Goal: Task Accomplishment & Management: Manage account settings

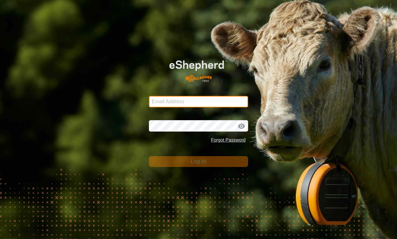
type input "henklise14@gmail.com"
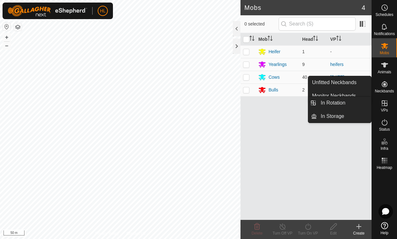
click at [383, 104] on icon at bounding box center [385, 103] width 8 height 8
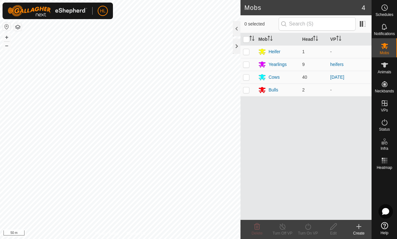
drag, startPoint x: 354, startPoint y: 102, endPoint x: 297, endPoint y: 113, distance: 58.3
click at [297, 113] on div "Mob Head VP Heifer 1 - Yearlings 9 heifers Cows 40 [DATE] Bulls 2 -" at bounding box center [306, 126] width 131 height 186
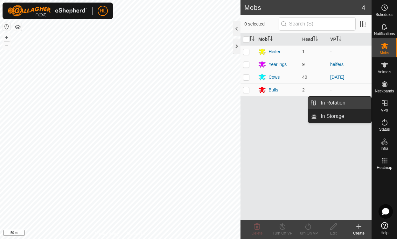
click at [350, 101] on link "In Rotation" at bounding box center [344, 102] width 54 height 13
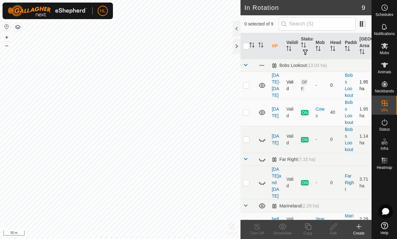
click at [244, 86] on p-checkbox at bounding box center [246, 84] width 6 height 5
checkbox input "true"
click at [249, 113] on p-checkbox at bounding box center [246, 111] width 6 height 5
checkbox input "true"
click at [246, 86] on p-checkbox at bounding box center [246, 84] width 6 height 5
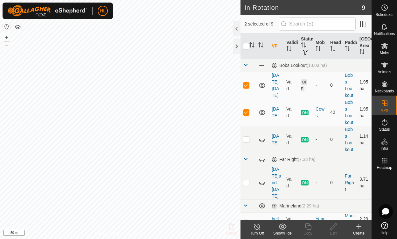
checkbox input "false"
click at [273, 86] on link "[DATE]-[DATE]" at bounding box center [276, 85] width 8 height 25
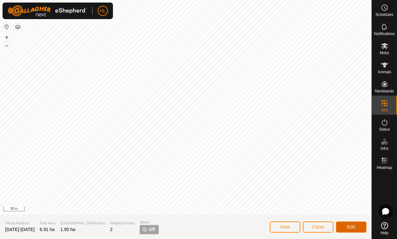
click at [350, 226] on span "Edit" at bounding box center [351, 226] width 8 height 5
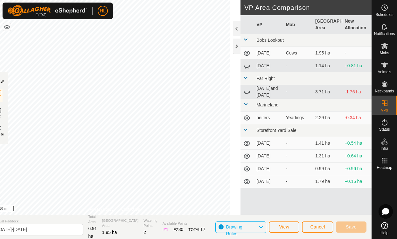
click at [46, 222] on span "Virtual Paddock" at bounding box center [38, 220] width 89 height 5
click at [42, 231] on input "[DATE]-[DATE]" at bounding box center [38, 229] width 89 height 11
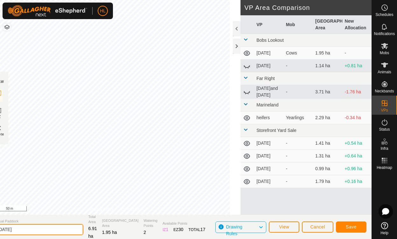
type input "[DATE]"
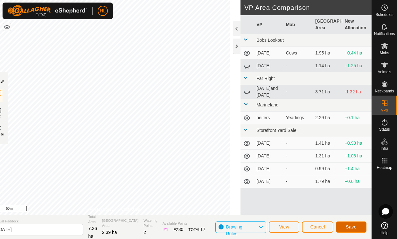
click at [349, 227] on span "Save" at bounding box center [351, 226] width 11 height 5
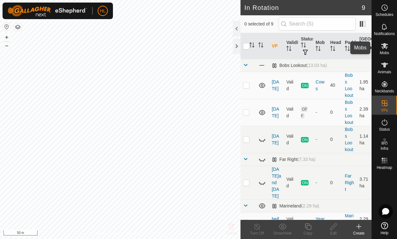
click at [383, 49] on icon at bounding box center [385, 46] width 8 height 8
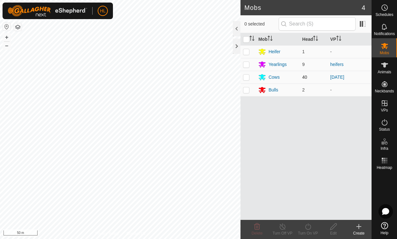
click at [245, 77] on p-checkbox at bounding box center [246, 76] width 6 height 5
checkbox input "true"
click at [307, 227] on icon at bounding box center [308, 226] width 8 height 8
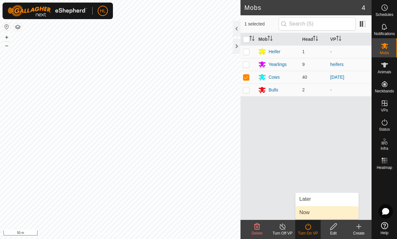
click at [308, 211] on link "Now" at bounding box center [327, 212] width 63 height 13
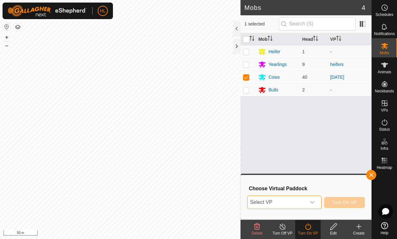
click at [306, 202] on span "Select VP" at bounding box center [277, 202] width 58 height 13
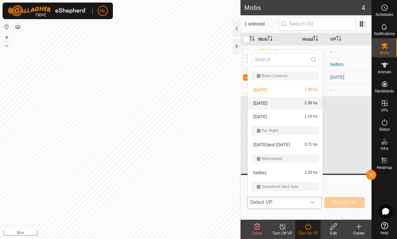
click at [256, 105] on li "[DATE] 2.39 ha" at bounding box center [285, 103] width 75 height 13
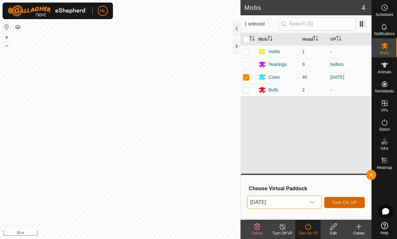
click at [345, 199] on span "Turn On VP" at bounding box center [344, 201] width 25 height 5
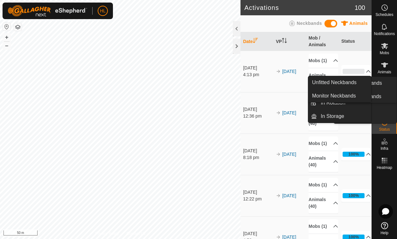
click at [381, 64] on icon at bounding box center [384, 64] width 7 height 5
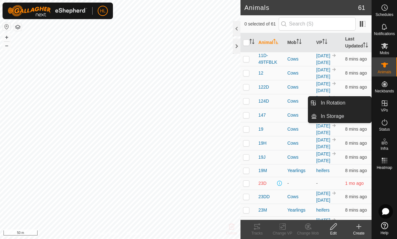
click at [388, 102] on es-virtualpaddocks-svg-icon at bounding box center [384, 103] width 11 height 10
click at [345, 105] on link "In Rotation" at bounding box center [344, 102] width 54 height 13
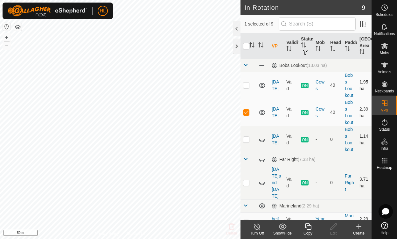
click at [246, 86] on p-checkbox at bounding box center [246, 84] width 6 height 5
click at [248, 86] on p-checkbox at bounding box center [246, 84] width 6 height 5
checkbox input "false"
click at [244, 111] on p-checkbox at bounding box center [246, 111] width 6 height 5
click at [246, 110] on p-checkbox at bounding box center [246, 111] width 6 height 5
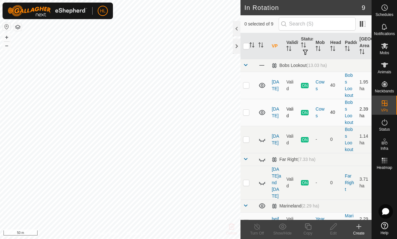
checkbox input "true"
click at [308, 225] on icon at bounding box center [308, 226] width 6 height 6
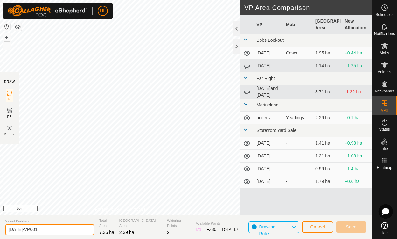
click at [49, 228] on input "[DATE]-VP001" at bounding box center [49, 229] width 89 height 11
type input "[DATE]-[DATE]"
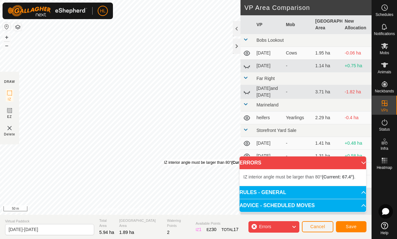
click at [164, 159] on div "IZ interior angle must be larger than 80° (Current: 67.4°) . + – ⇧ i 50 m" at bounding box center [120, 107] width 241 height 214
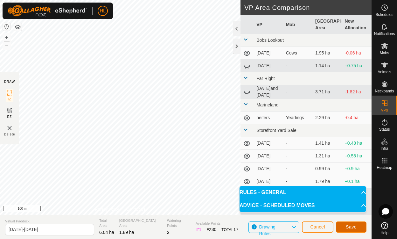
click at [349, 226] on span "Save" at bounding box center [351, 226] width 11 height 5
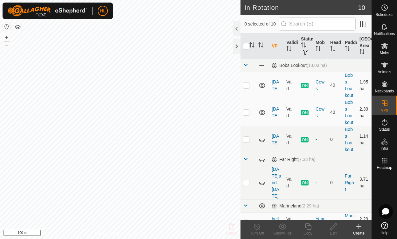
checkbox input "true"
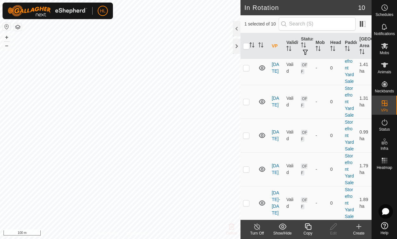
scroll to position [214, 0]
click at [273, 198] on link "[DATE]-[DATE]" at bounding box center [276, 202] width 8 height 25
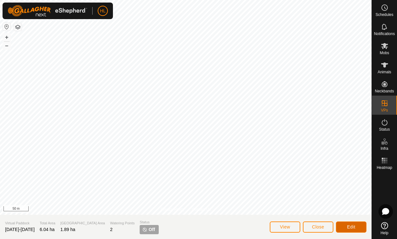
click at [359, 224] on button "Edit" at bounding box center [351, 226] width 31 height 11
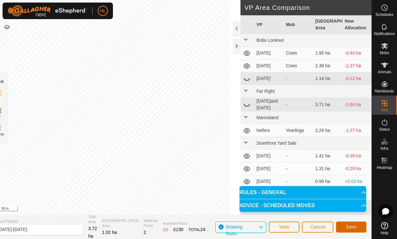
click at [348, 226] on span "Save" at bounding box center [351, 226] width 11 height 5
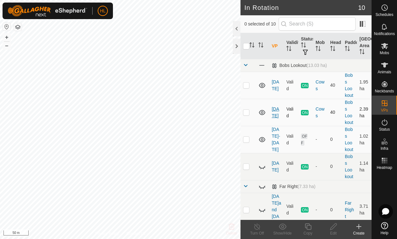
click at [275, 113] on link "[DATE]" at bounding box center [275, 112] width 7 height 12
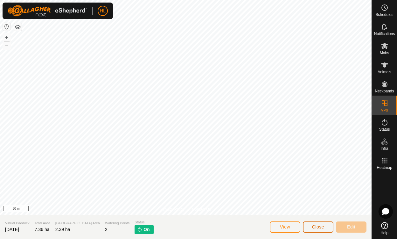
click at [320, 228] on span "Close" at bounding box center [318, 226] width 12 height 5
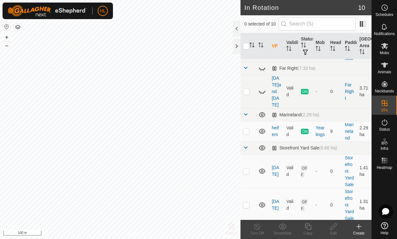
scroll to position [118, 0]
click at [262, 168] on icon at bounding box center [262, 170] width 6 height 5
click at [262, 203] on icon at bounding box center [262, 204] width 6 height 5
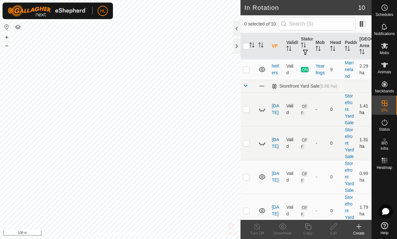
scroll to position [182, 0]
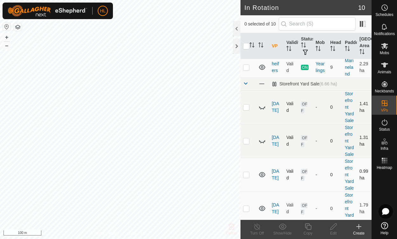
click at [261, 174] on icon at bounding box center [262, 175] width 8 height 8
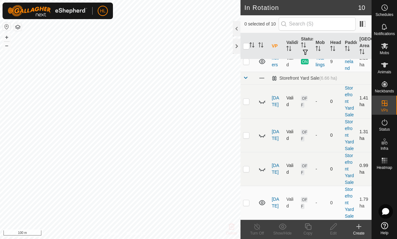
scroll to position [199, 0]
click at [264, 200] on icon at bounding box center [262, 203] width 8 height 8
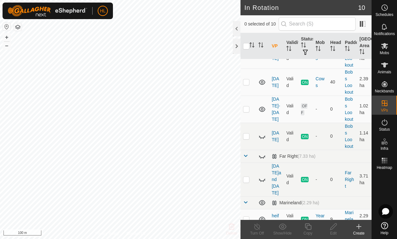
scroll to position [0, 0]
